Goal: Task Accomplishment & Management: Manage account settings

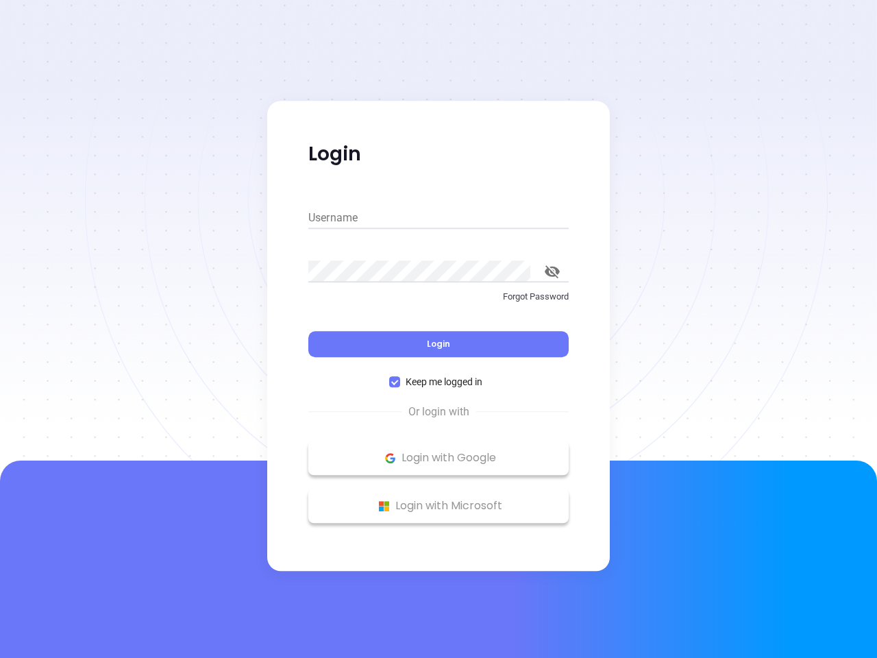
click at [438, 329] on div "Login" at bounding box center [438, 335] width 260 height 42
click at [438, 218] on input "Username" at bounding box center [438, 218] width 260 height 22
click at [552, 271] on icon "toggle password visibility" at bounding box center [552, 271] width 15 height 13
click at [438, 344] on span "Login" at bounding box center [438, 344] width 23 height 12
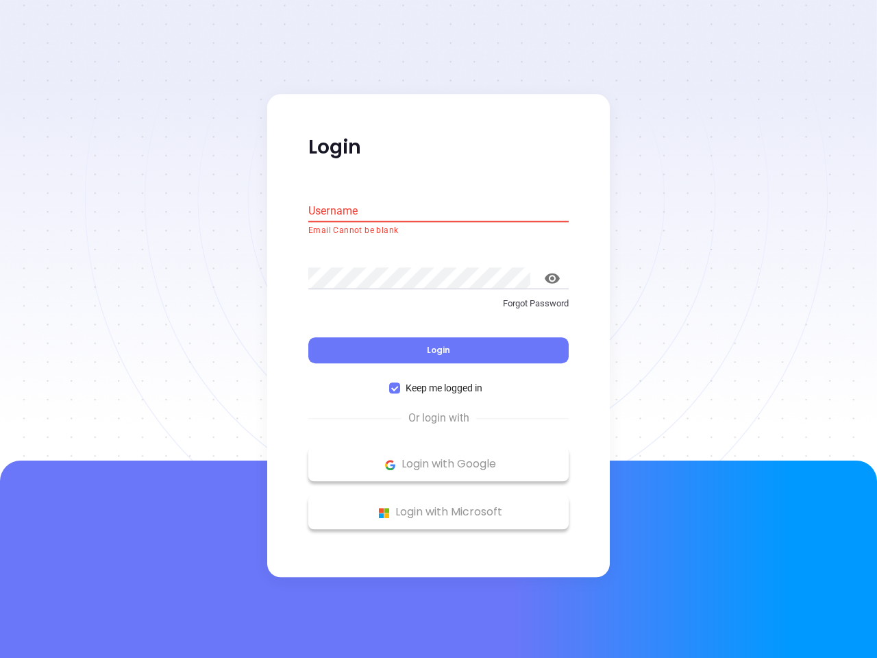
click at [438, 382] on span "Keep me logged in" at bounding box center [444, 388] width 88 height 15
click at [400, 383] on input "Keep me logged in" at bounding box center [394, 388] width 11 height 11
checkbox input "false"
click at [438, 458] on p "Login with Google" at bounding box center [438, 464] width 247 height 21
click at [438, 506] on p "Login with Microsoft" at bounding box center [438, 512] width 247 height 21
